Goal: Navigation & Orientation: Find specific page/section

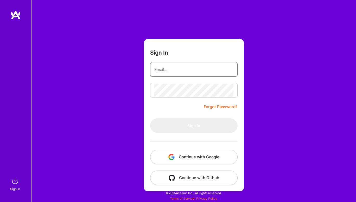
click at [164, 72] on input "email" at bounding box center [193, 69] width 79 height 13
type input "[EMAIL_ADDRESS][DOMAIN_NAME]"
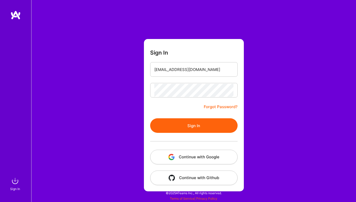
click at [181, 121] on button "Sign In" at bounding box center [193, 125] width 87 height 15
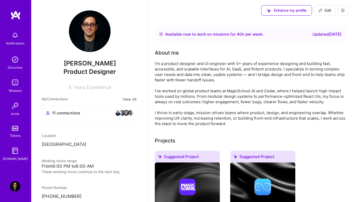
click at [12, 86] on img at bounding box center [15, 83] width 10 height 10
